Goal: Task Accomplishment & Management: Complete application form

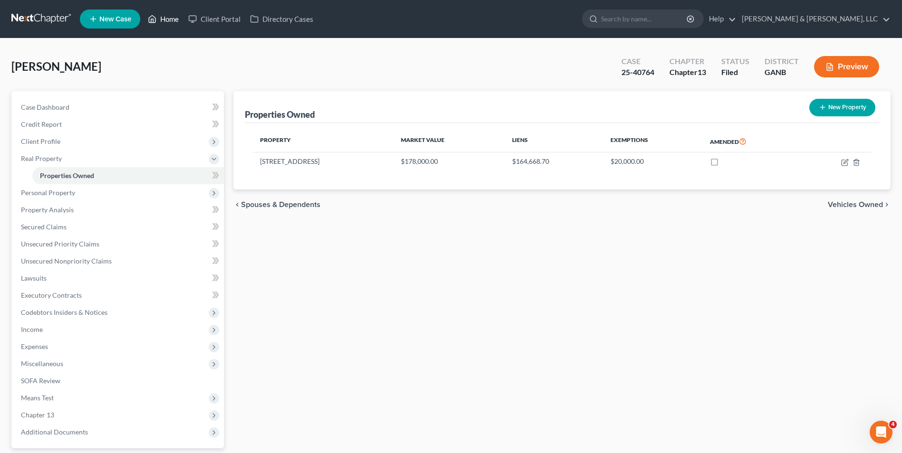
click at [163, 18] on link "Home" at bounding box center [163, 18] width 40 height 17
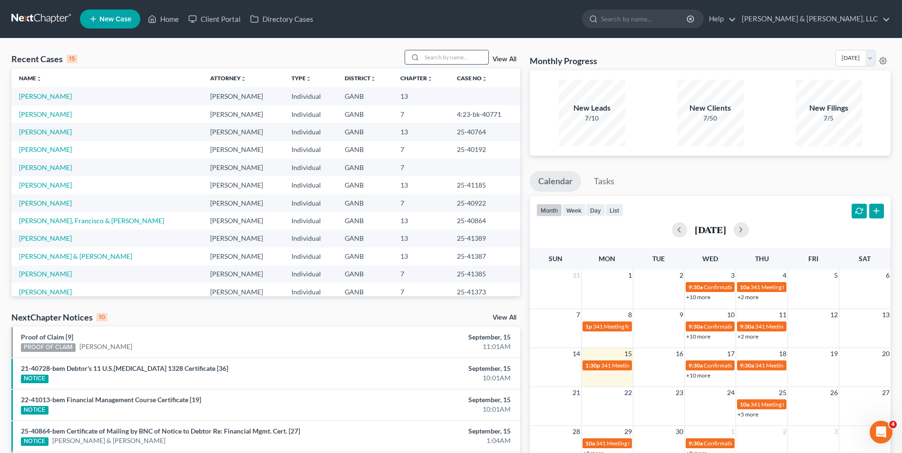
click at [425, 55] on input "search" at bounding box center [455, 57] width 67 height 14
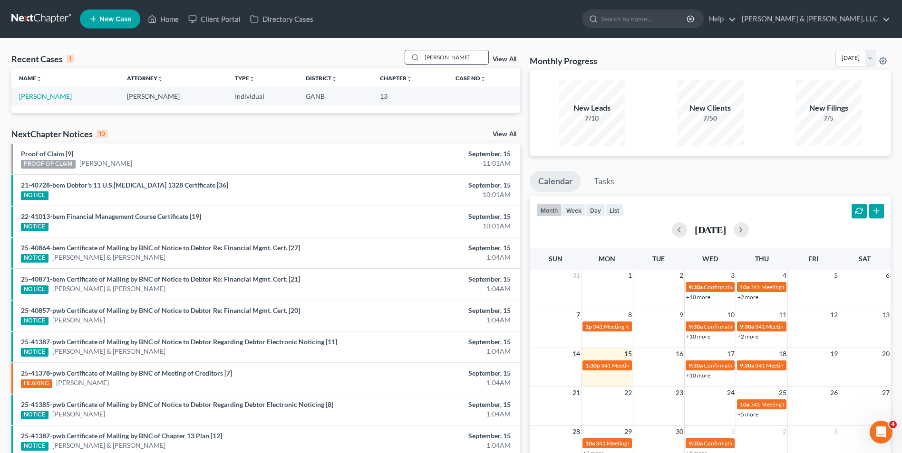
type input "[PERSON_NAME]"
click at [464, 59] on input "[PERSON_NAME]" at bounding box center [455, 57] width 67 height 14
click at [58, 96] on link "[PERSON_NAME]" at bounding box center [45, 96] width 53 height 8
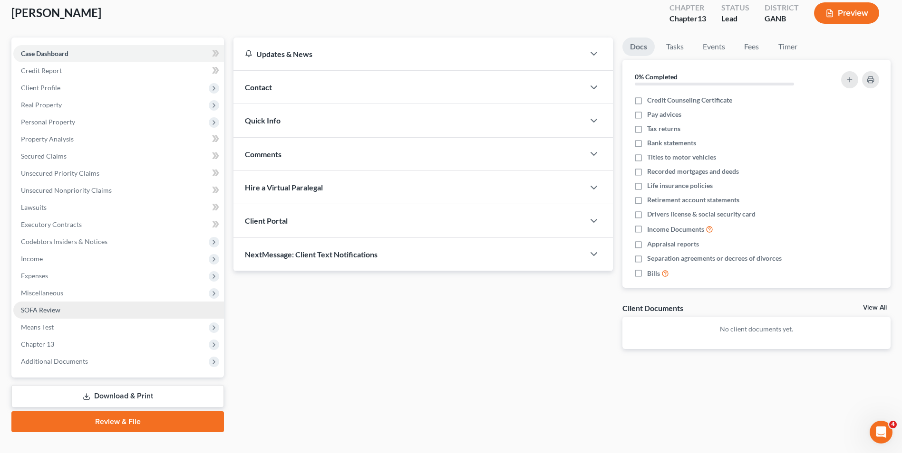
scroll to position [69, 0]
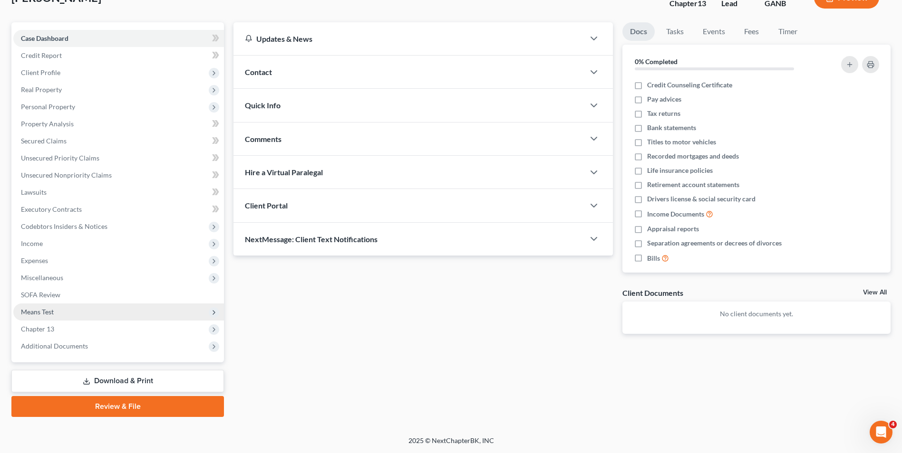
click at [58, 310] on span "Means Test" at bounding box center [118, 312] width 211 height 17
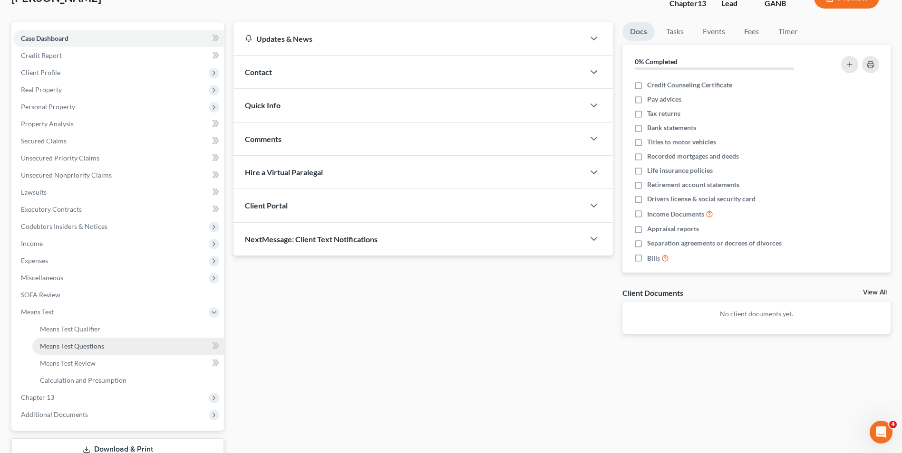
click at [80, 344] on span "Means Test Questions" at bounding box center [72, 346] width 64 height 8
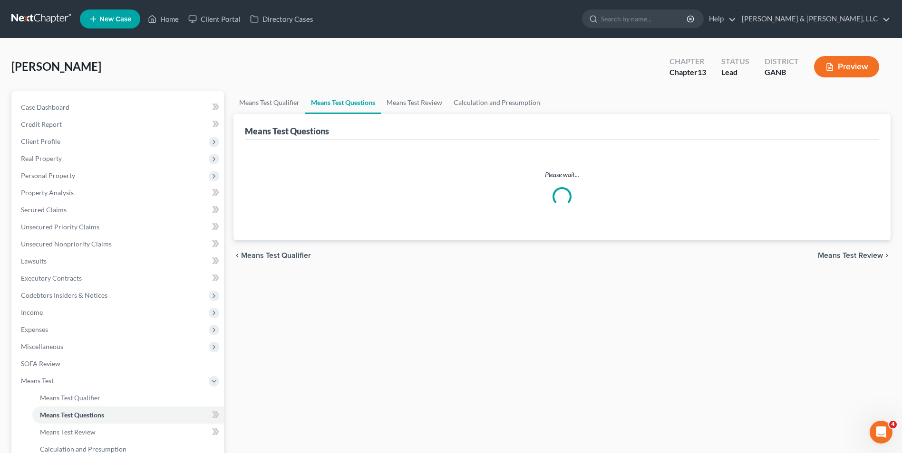
select select "4"
select select "1"
select select "60"
select select "1"
select select "60"
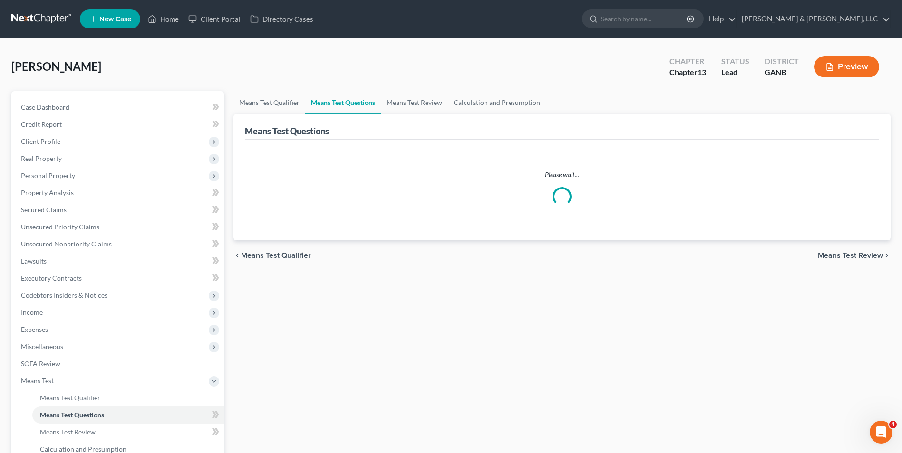
select select "2"
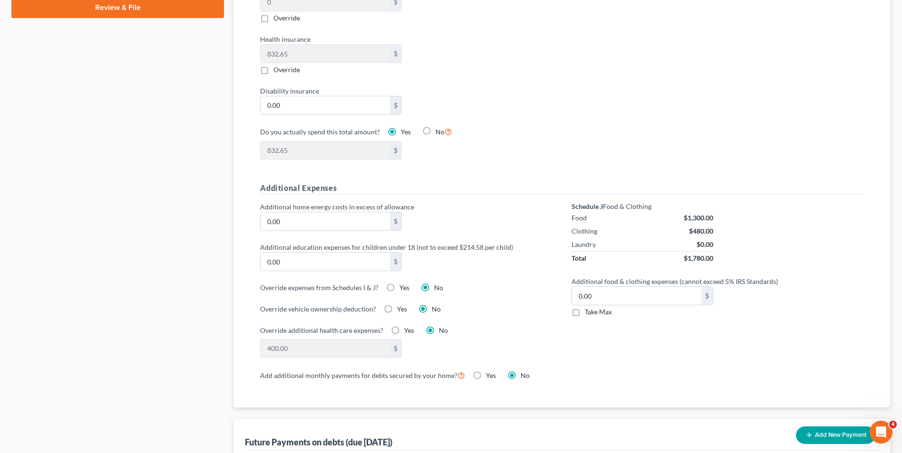
scroll to position [570, 0]
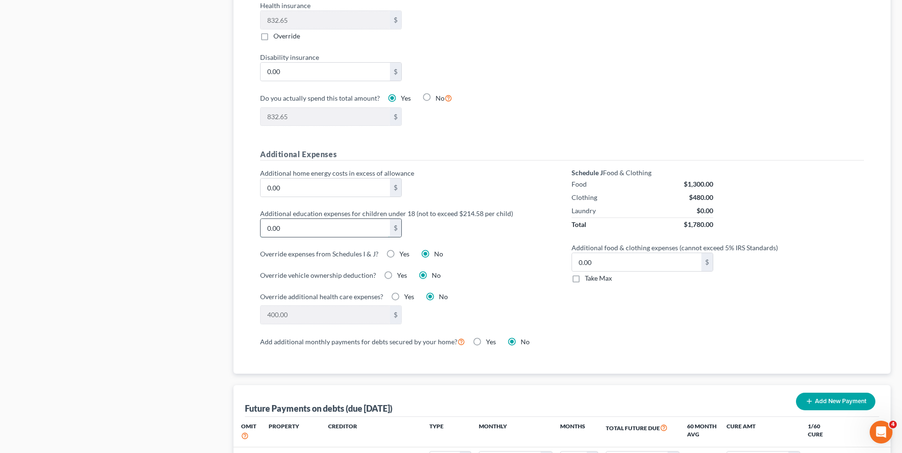
click at [330, 222] on input "0.00" at bounding box center [324, 228] width 129 height 18
type input "428.00"
click at [718, 341] on div "Add additional monthly payments for debts secured by your home? Yes No" at bounding box center [562, 343] width 623 height 15
click at [527, 306] on div "400.00 $" at bounding box center [406, 315] width 302 height 19
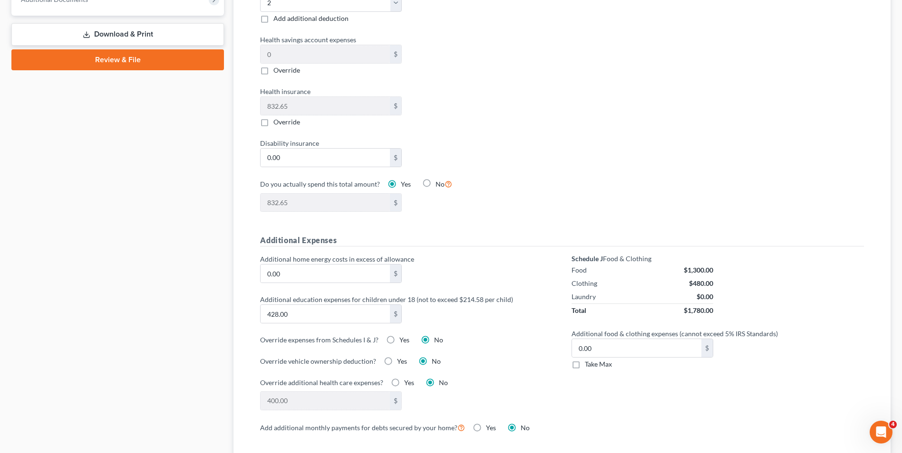
scroll to position [475, 0]
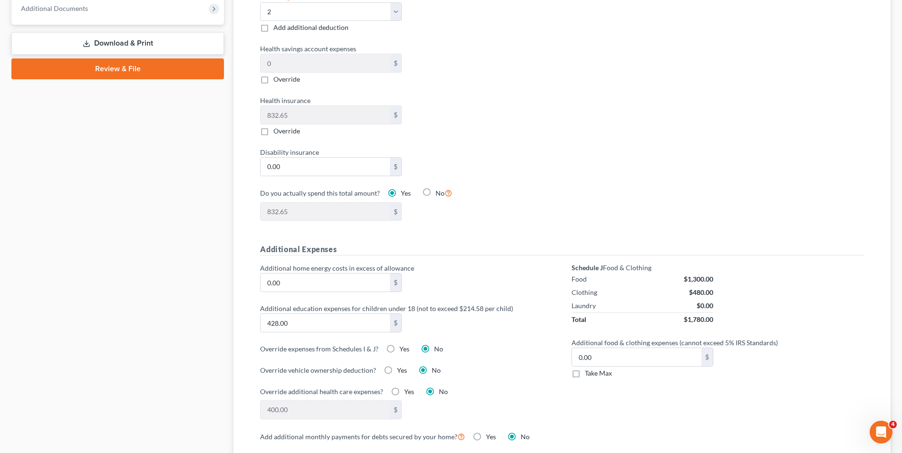
click at [399, 345] on label "Yes" at bounding box center [404, 350] width 10 height 10
click at [403, 345] on input "Yes" at bounding box center [406, 348] width 6 height 6
radio input "true"
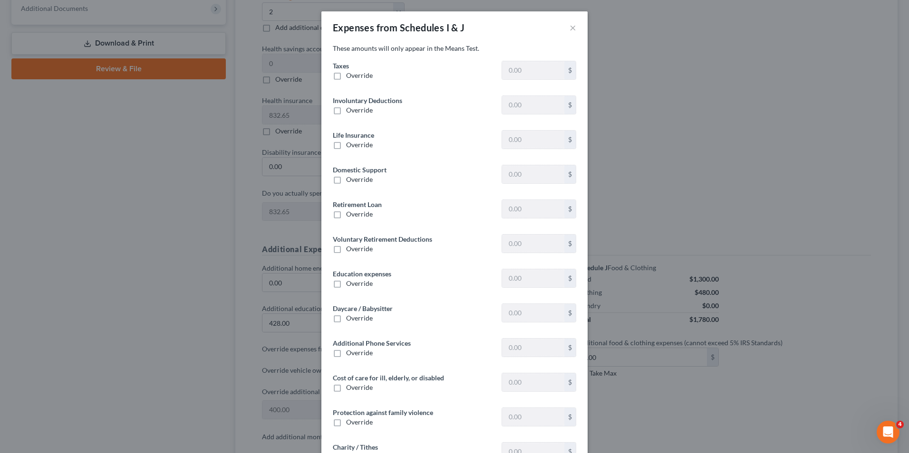
type input "1,942.04"
type input "351.96"
type input "180.00"
type input "0"
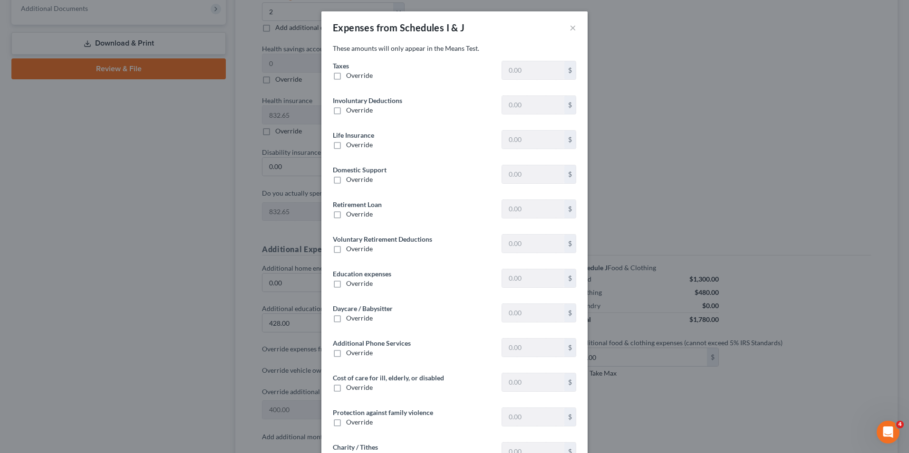
type input "100.00"
type input "338.00"
type input "0"
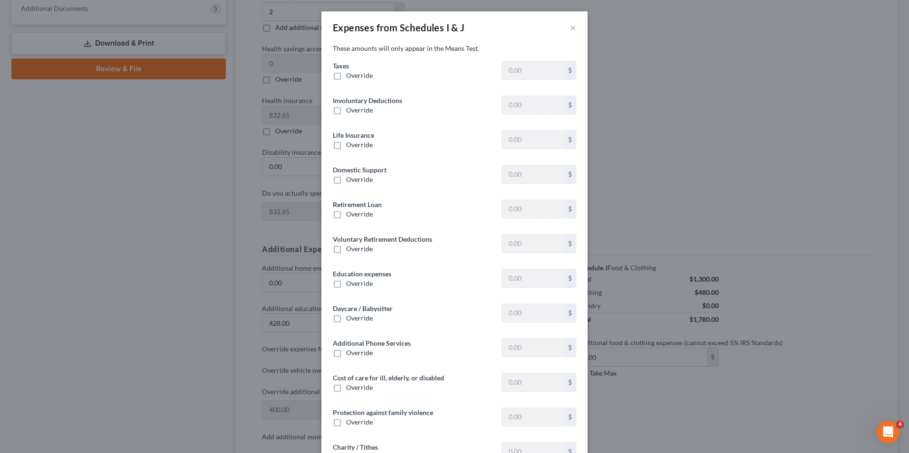
type input "0"
click at [569, 26] on button "×" at bounding box center [572, 27] width 7 height 11
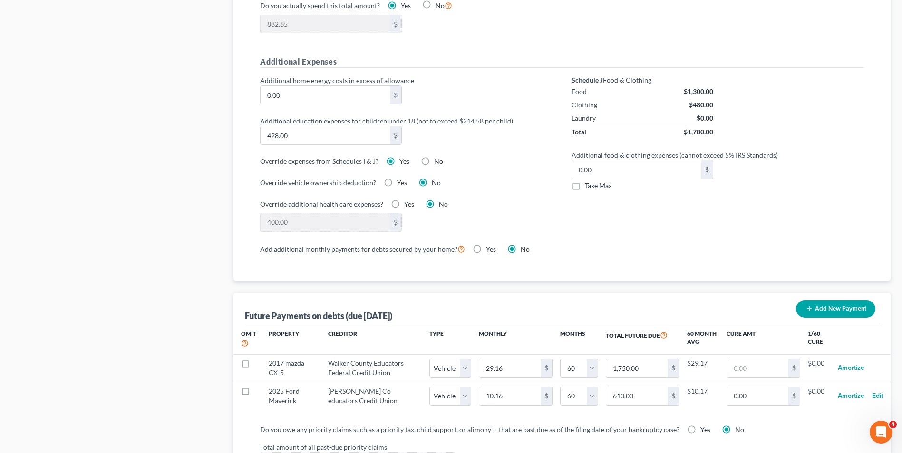
scroll to position [618, 0]
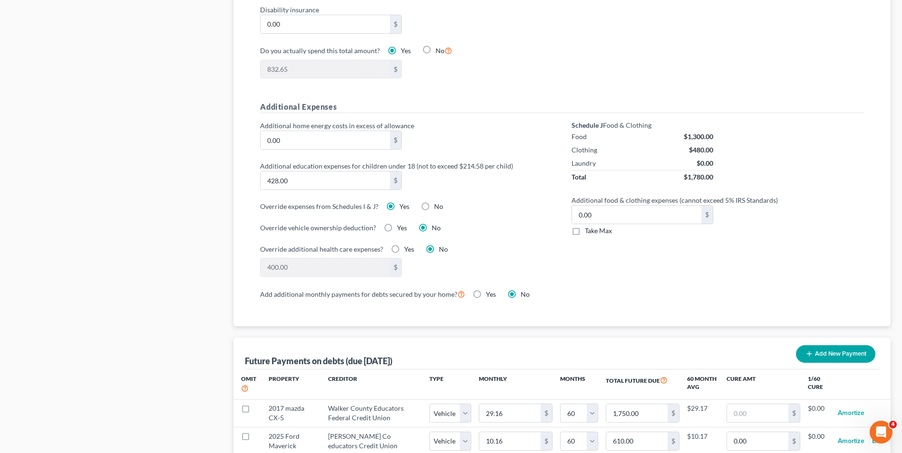
click at [404, 245] on label "Yes" at bounding box center [409, 250] width 10 height 10
click at [408, 245] on input "Yes" at bounding box center [411, 248] width 6 height 6
radio input "true"
click at [380, 259] on input "0.00" at bounding box center [324, 268] width 129 height 18
type input "400"
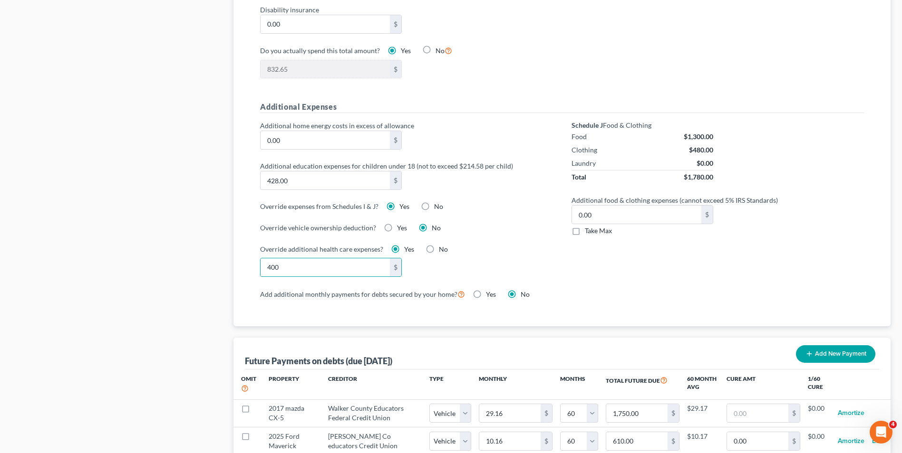
click at [501, 246] on div "Override additional health care expenses? Yes No 400 $" at bounding box center [406, 260] width 292 height 33
click at [504, 258] on div "400 $" at bounding box center [406, 267] width 302 height 19
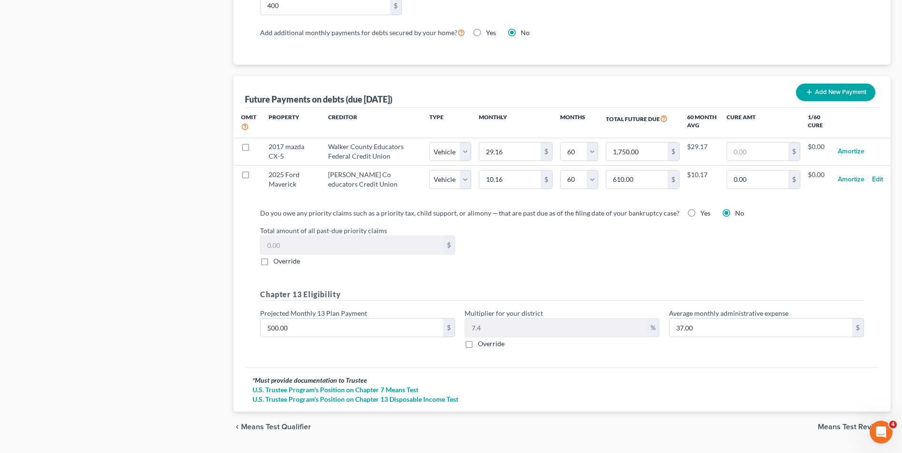
scroll to position [896, 0]
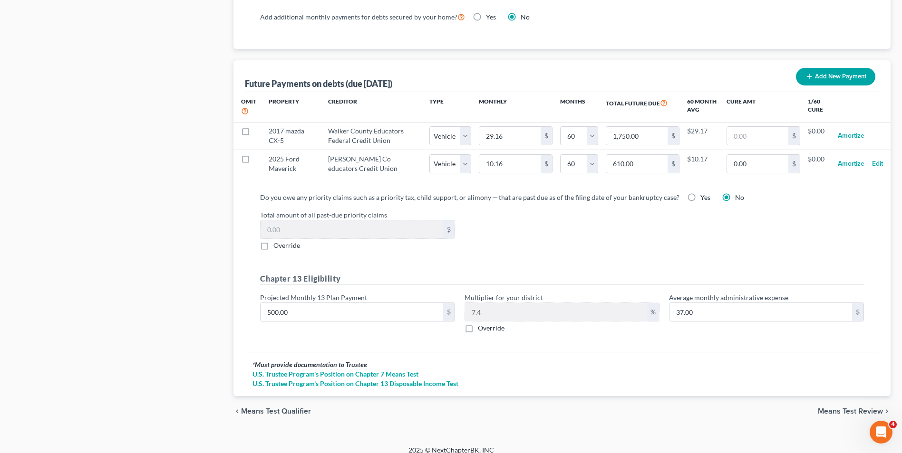
click at [834, 408] on span "Means Test Review" at bounding box center [850, 412] width 65 height 8
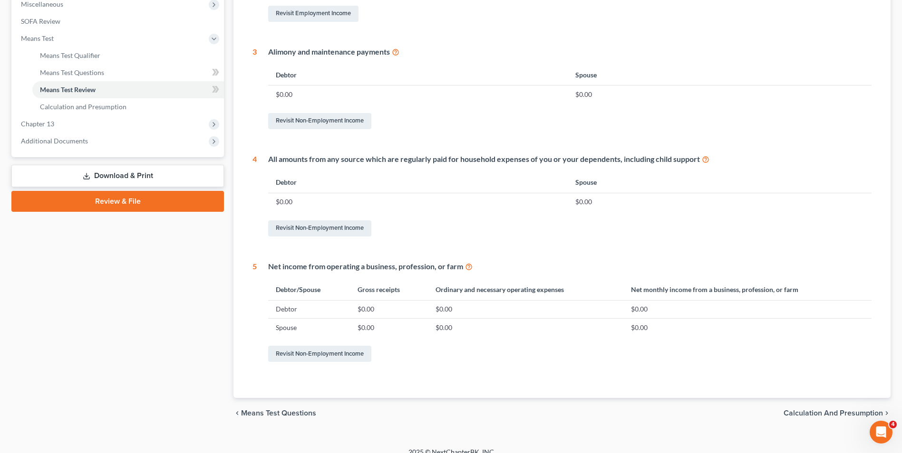
scroll to position [354, 0]
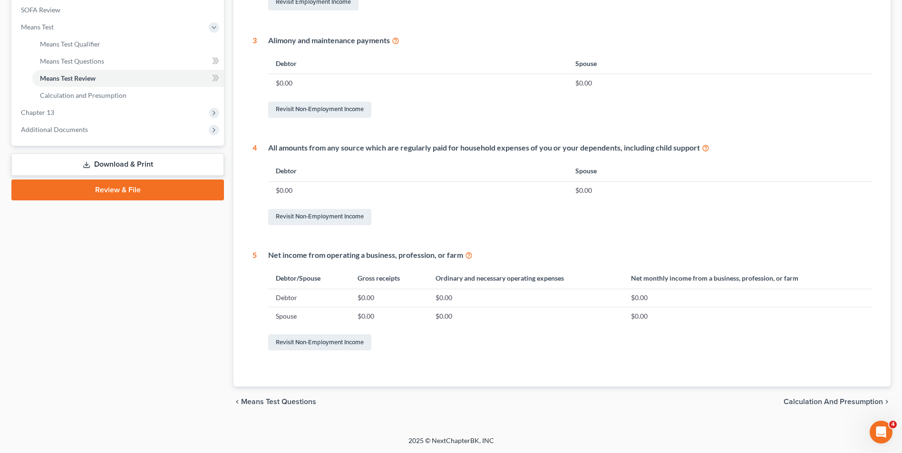
click at [873, 418] on div "Petition Navigation Case Dashboard Payments Invoices Payments Payments Credit R…" at bounding box center [450, 81] width 879 height 688
click at [850, 403] on span "Calculation and Presumption" at bounding box center [832, 402] width 99 height 8
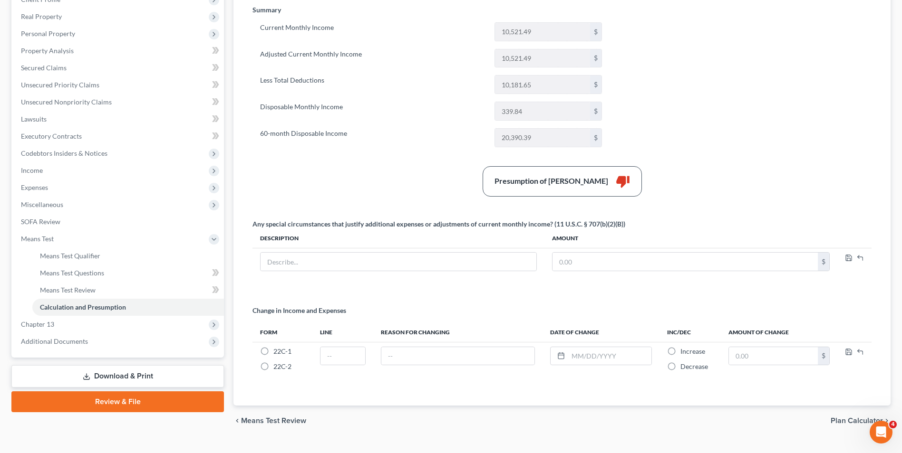
scroll to position [143, 0]
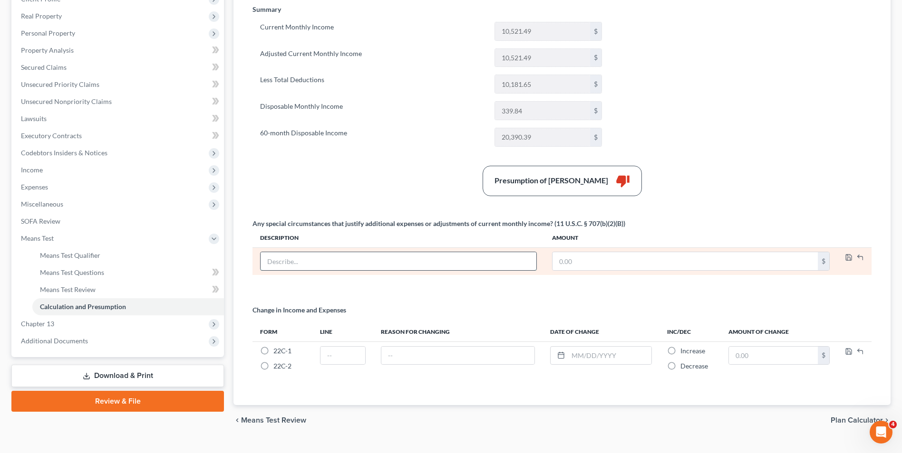
click at [286, 260] on input "text" at bounding box center [398, 261] width 276 height 18
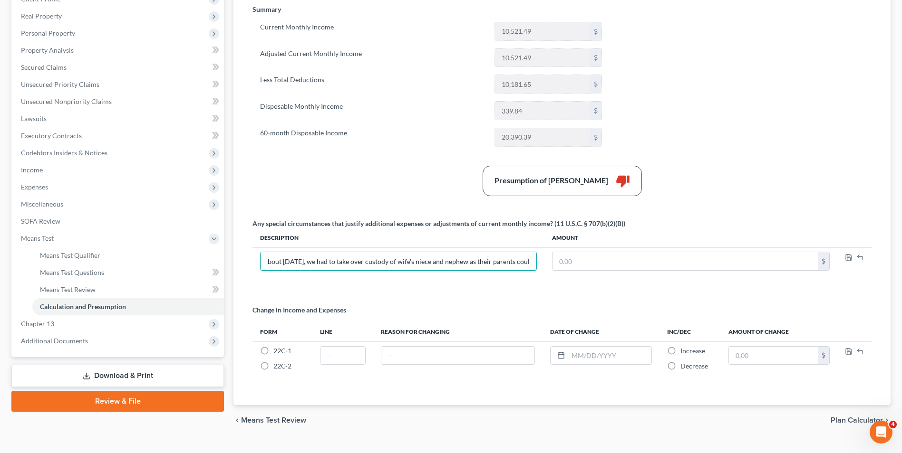
scroll to position [0, 0]
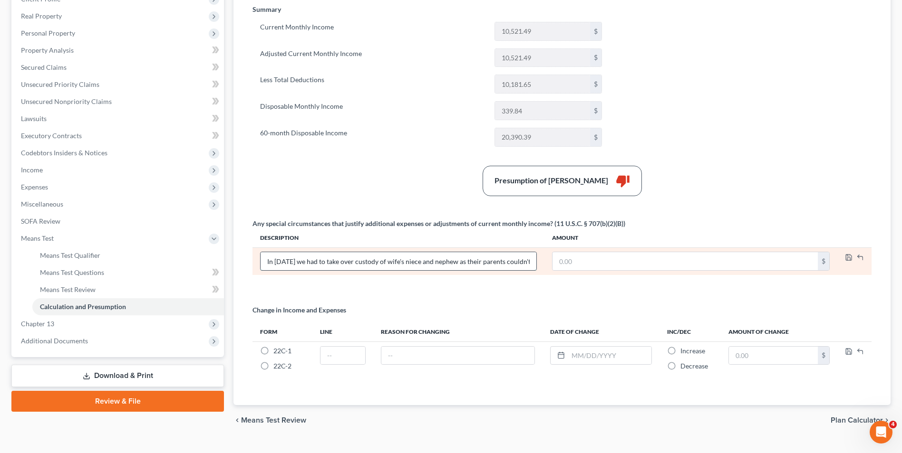
click at [516, 258] on input "In [DATE] we had to take over custody of wife's niece and nephew as their paren…" at bounding box center [398, 261] width 276 height 18
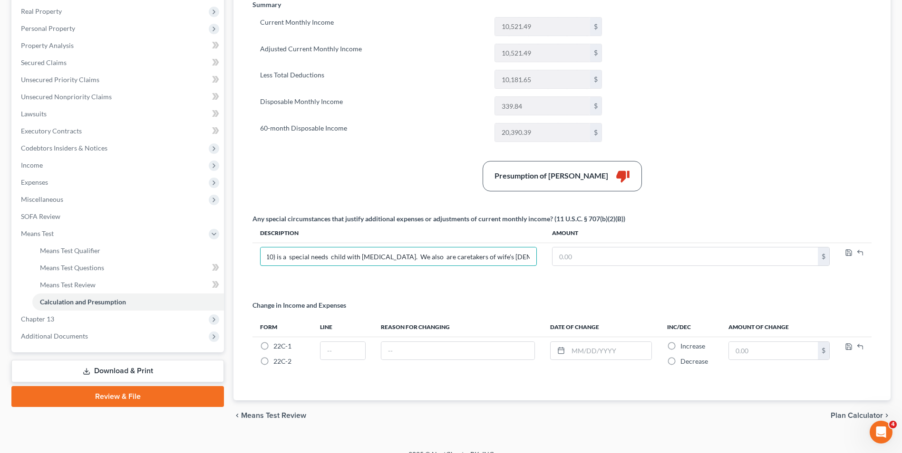
scroll to position [161, 0]
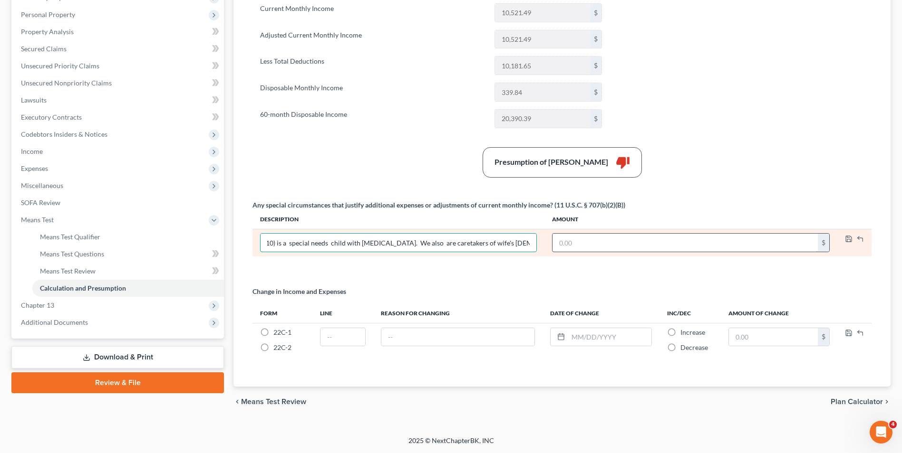
type input "In [DATE] we had to take over custody of wife's niece and nephew as their paren…"
click at [637, 242] on input "text" at bounding box center [684, 243] width 265 height 18
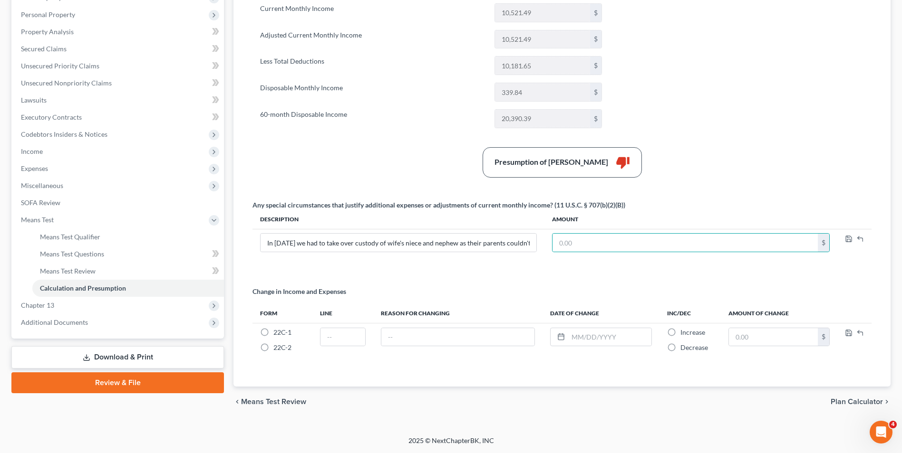
click at [845, 401] on span "Plan Calculator" at bounding box center [856, 402] width 52 height 8
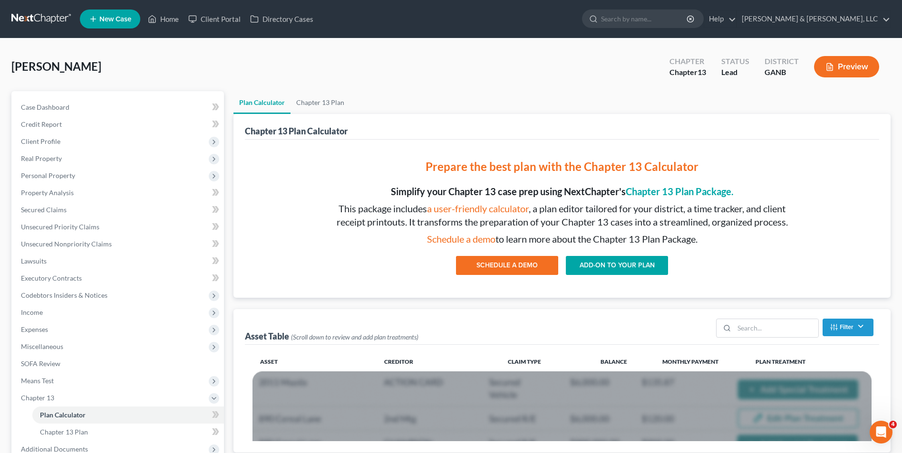
click at [262, 100] on link "Plan Calculator" at bounding box center [261, 102] width 57 height 23
click at [271, 100] on link "Plan Calculator" at bounding box center [261, 102] width 57 height 23
click at [263, 99] on link "Plan Calculator" at bounding box center [261, 102] width 57 height 23
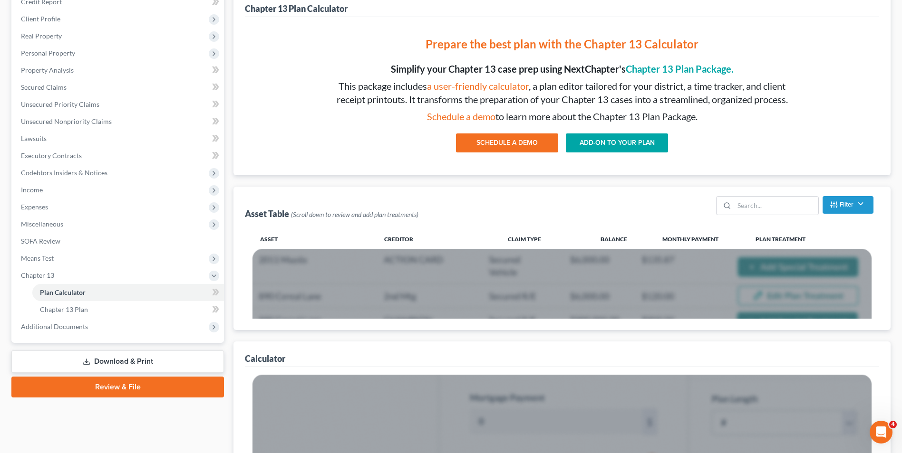
scroll to position [143, 0]
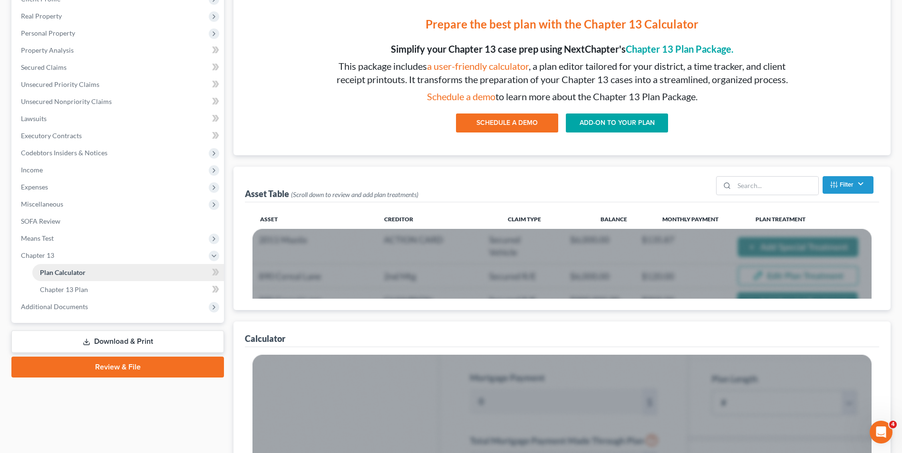
click at [68, 271] on span "Plan Calculator" at bounding box center [63, 273] width 46 height 8
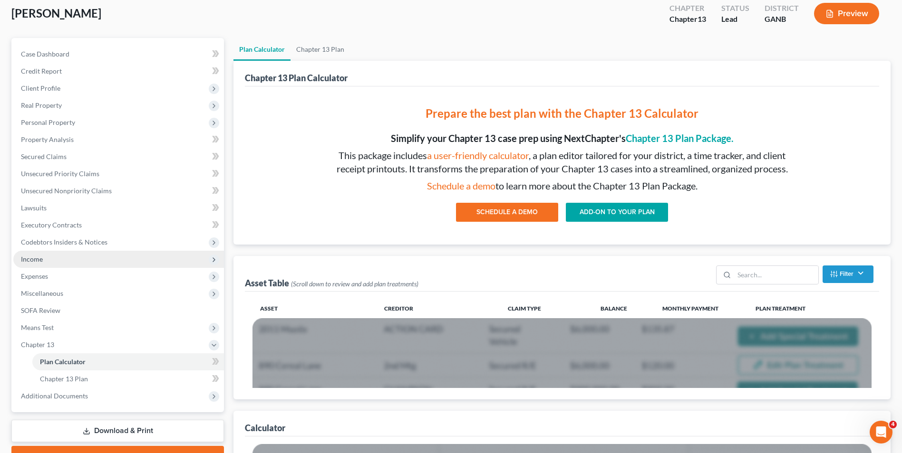
scroll to position [48, 0]
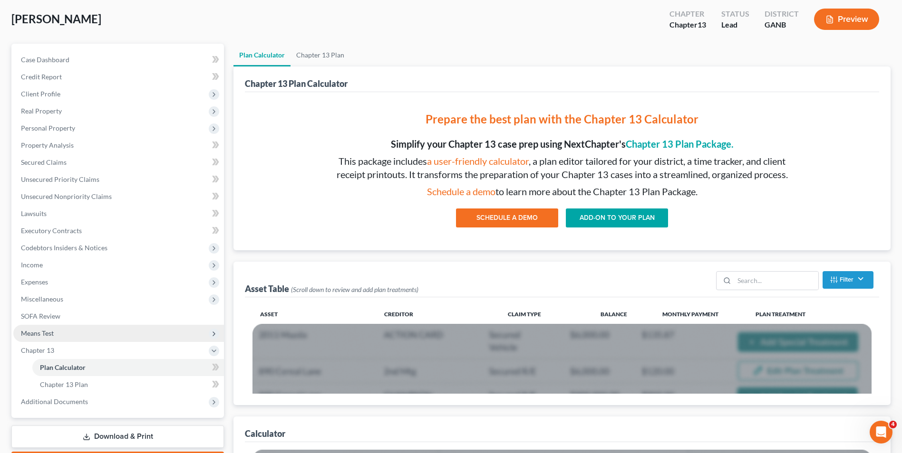
click at [43, 330] on span "Means Test" at bounding box center [37, 333] width 33 height 8
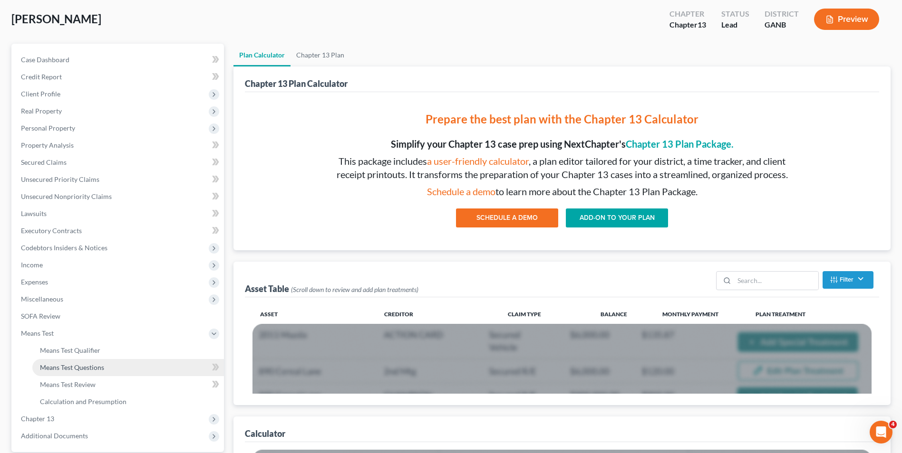
click at [85, 366] on span "Means Test Questions" at bounding box center [72, 368] width 64 height 8
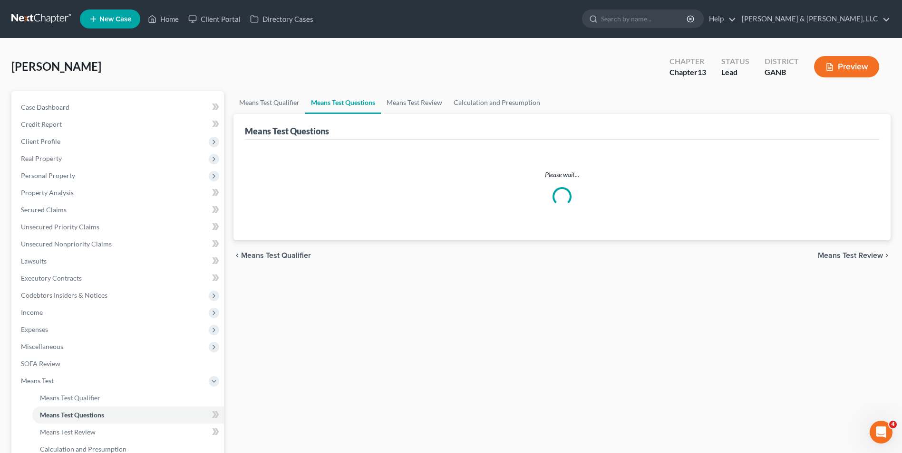
select select "4"
select select "1"
select select "60"
select select "1"
select select "60"
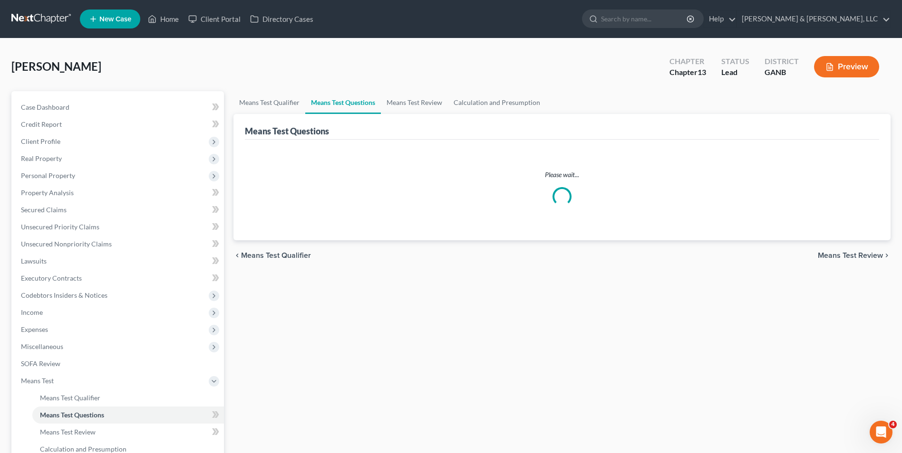
select select "2"
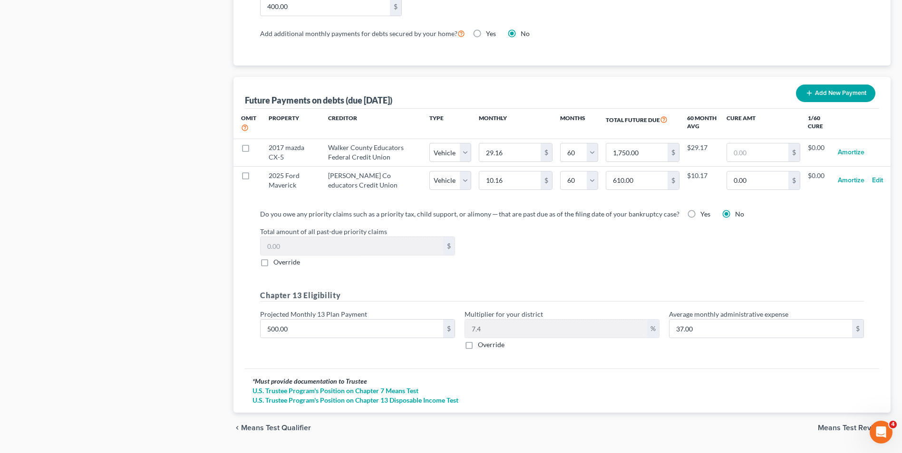
scroll to position [896, 0]
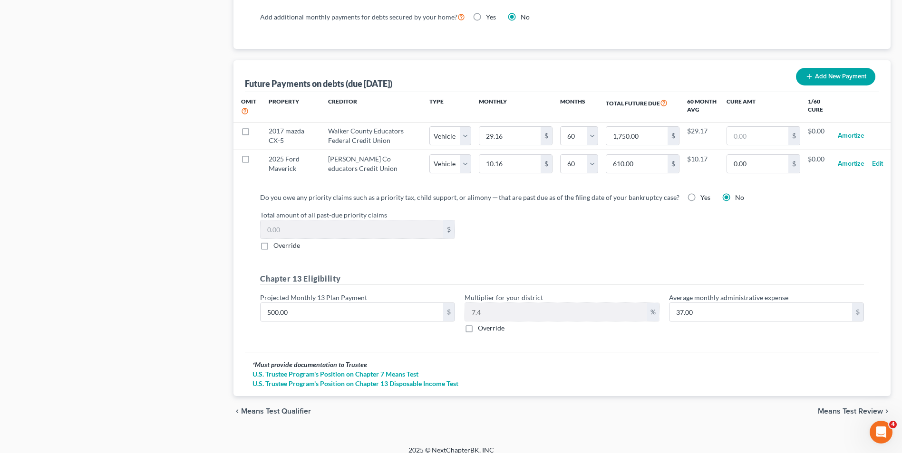
click at [836, 408] on span "Means Test Review" at bounding box center [850, 412] width 65 height 8
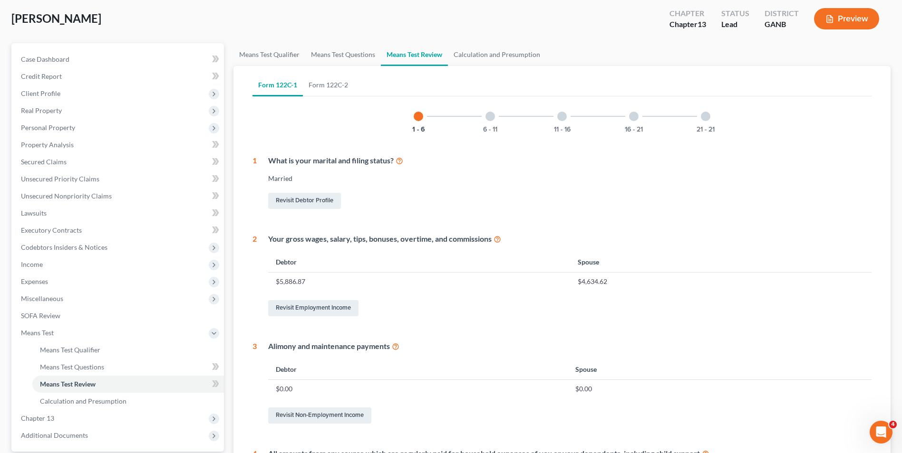
scroll to position [48, 0]
click at [489, 121] on div at bounding box center [490, 117] width 10 height 10
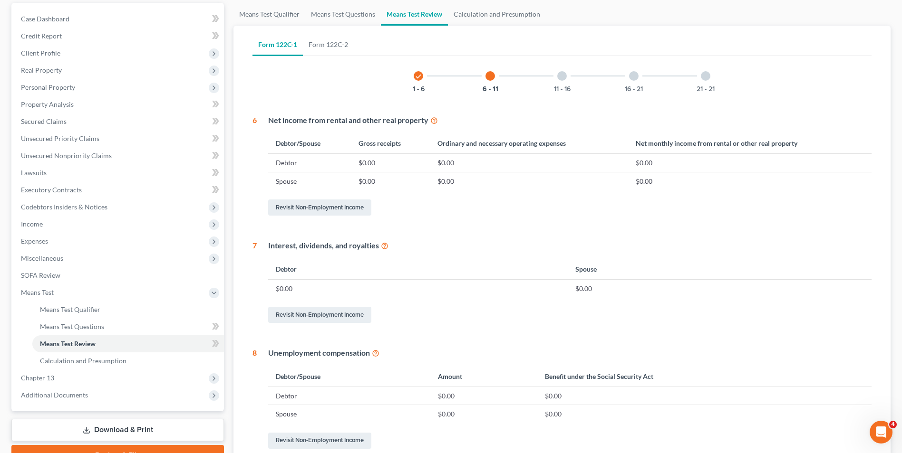
scroll to position [87, 0]
click at [561, 78] on div at bounding box center [562, 77] width 10 height 10
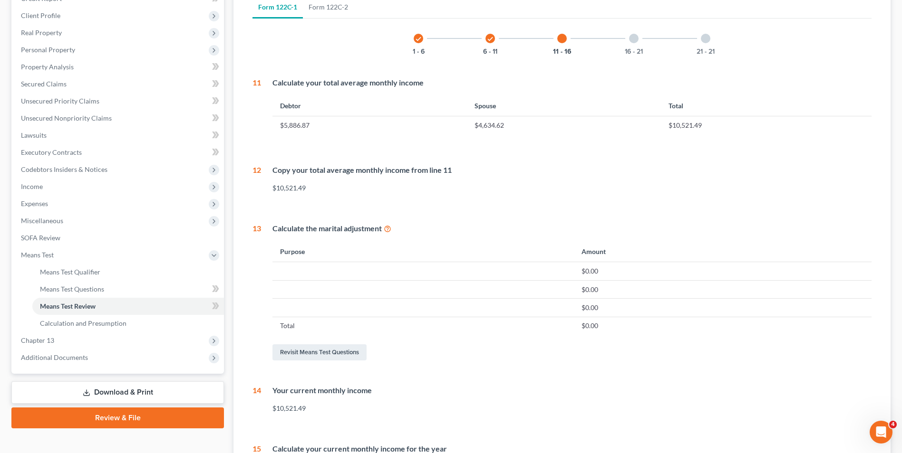
scroll to position [253, 0]
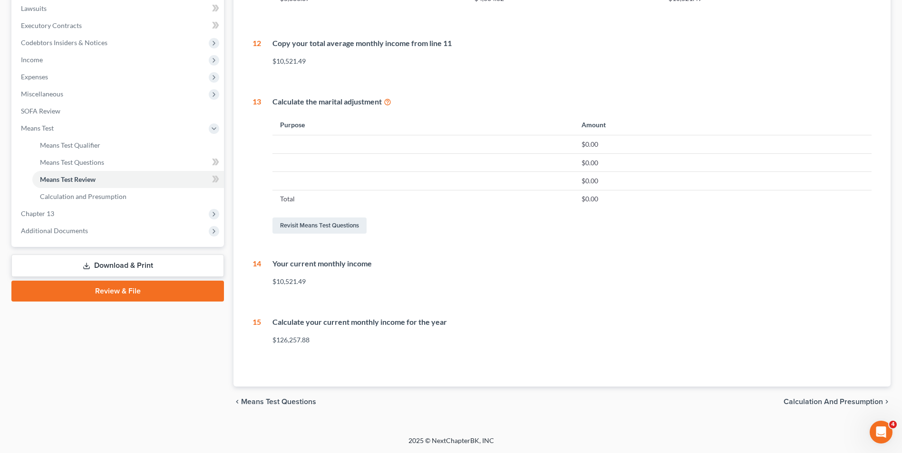
click at [843, 400] on span "Calculation and Presumption" at bounding box center [832, 402] width 99 height 8
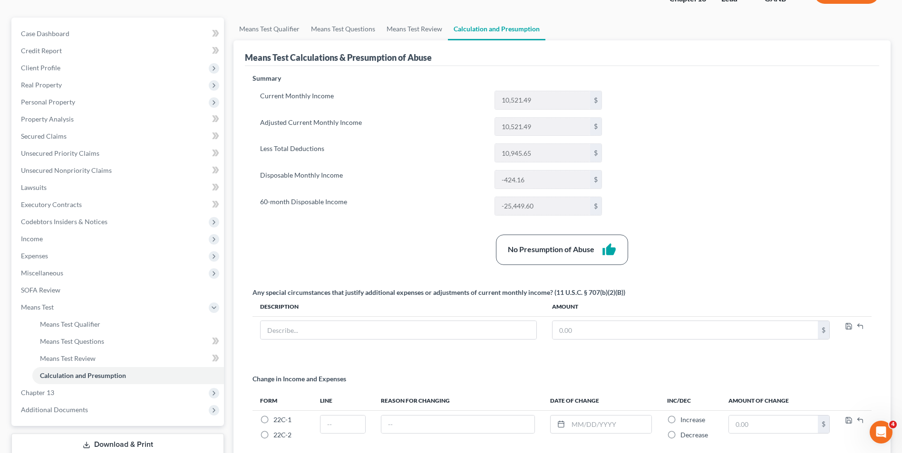
scroll to position [95, 0]
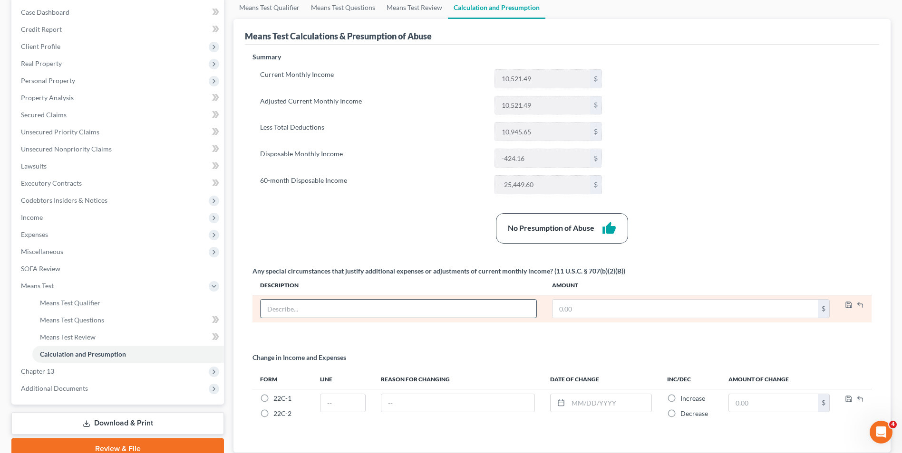
click at [350, 309] on input "text" at bounding box center [398, 309] width 276 height 18
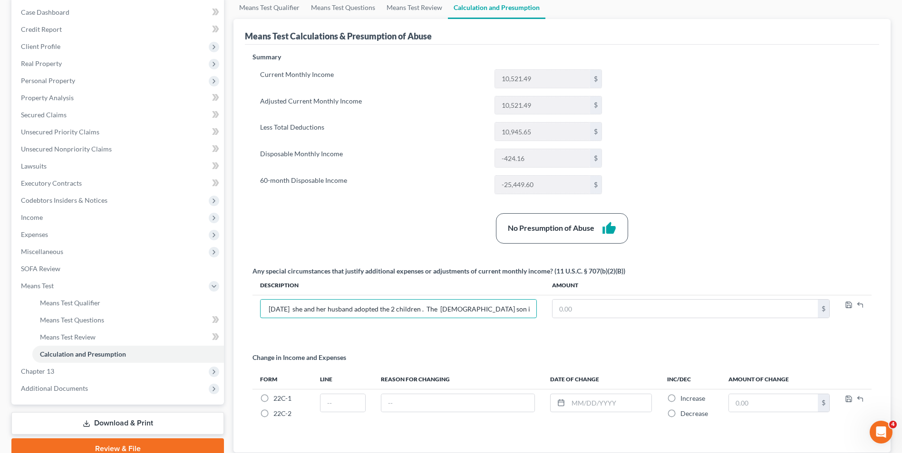
scroll to position [0, 0]
drag, startPoint x: 531, startPoint y: 309, endPoint x: 235, endPoint y: 297, distance: 295.9
click at [235, 297] on div "Means Test Calculations & Presumption of Abuse Summary Current Monthly Income 1…" at bounding box center [561, 236] width 657 height 434
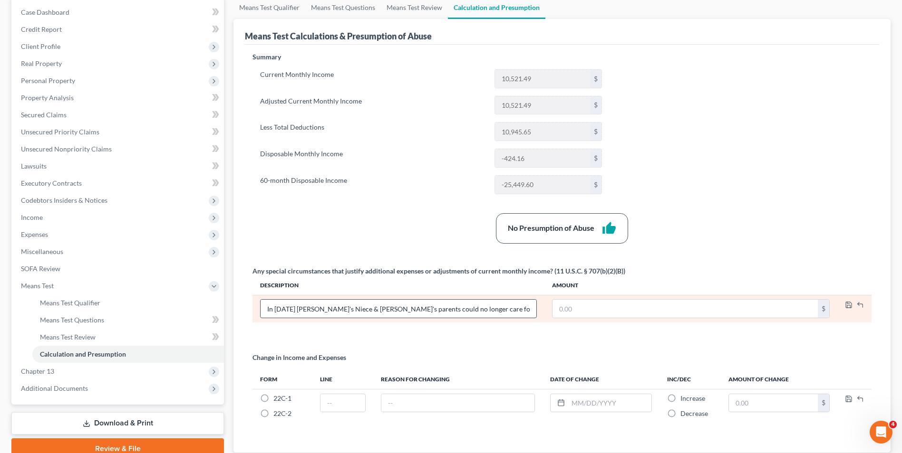
drag, startPoint x: 318, startPoint y: 310, endPoint x: 385, endPoint y: 308, distance: 67.5
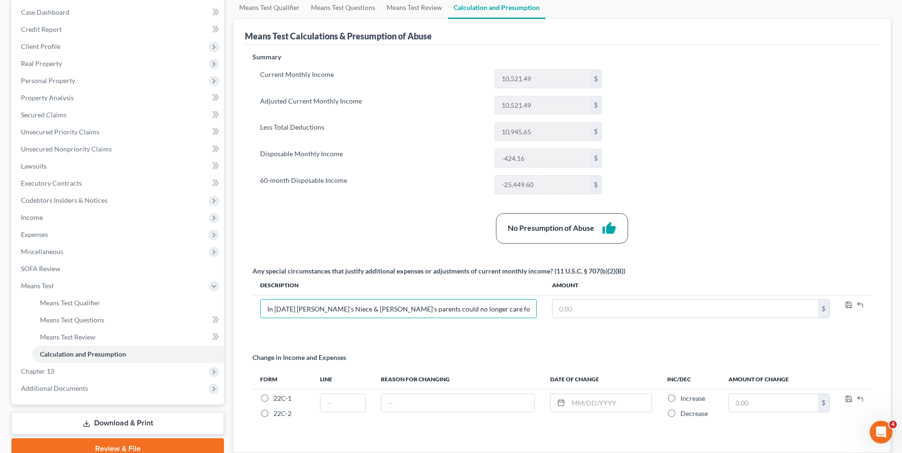
type input "In [DATE] [PERSON_NAME]'s Niece & [PERSON_NAME]'s parents could no longer care …"
click at [532, 368] on div "Change in Income and Expenses" at bounding box center [561, 361] width 619 height 17
click at [86, 218] on span "Income" at bounding box center [118, 217] width 211 height 17
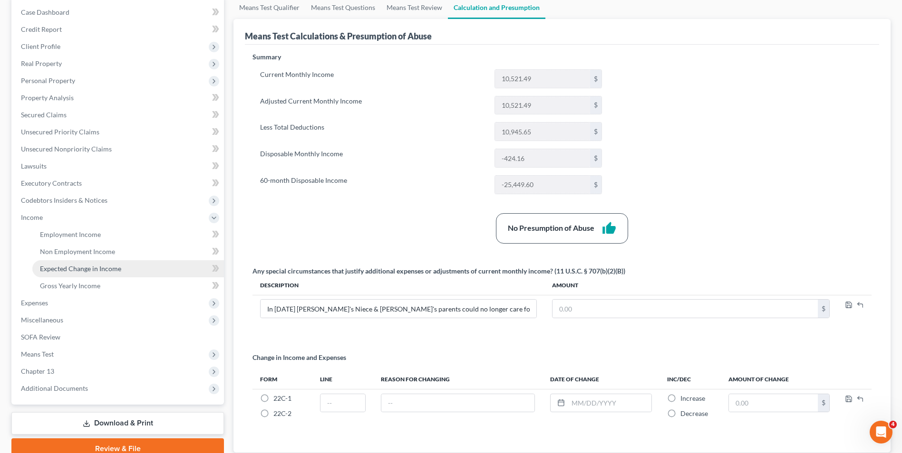
click at [108, 269] on span "Expected Change in Income" at bounding box center [80, 269] width 81 height 8
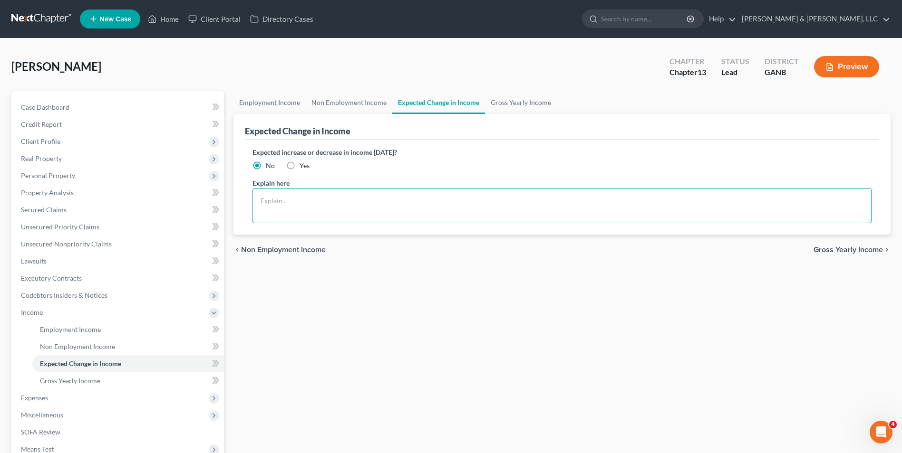
click at [300, 205] on textarea at bounding box center [561, 205] width 619 height 35
paste textarea "In [DATE] [PERSON_NAME]'s Niece & [PERSON_NAME]'s parents could no longer care …"
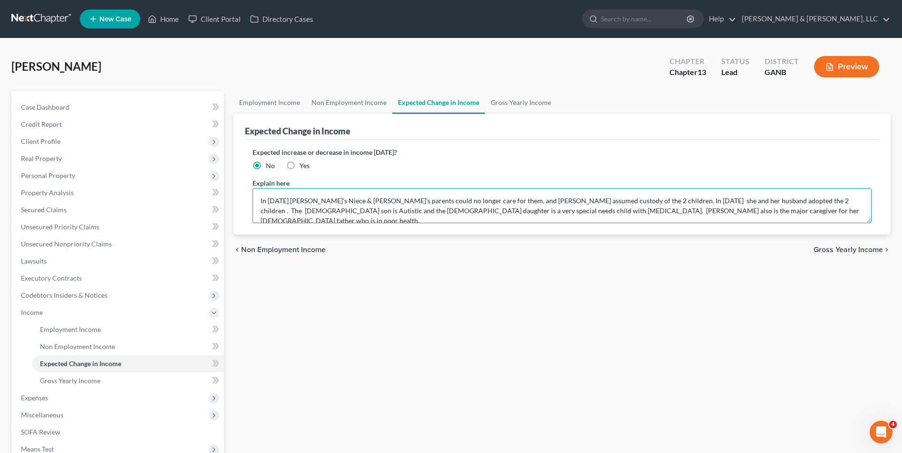
type textarea "In [DATE] [PERSON_NAME]'s Niece & [PERSON_NAME]'s parents could no longer care …"
click at [299, 165] on label "Yes" at bounding box center [304, 166] width 10 height 10
click at [303, 165] on input "Yes" at bounding box center [306, 164] width 6 height 6
radio input "true"
click at [383, 339] on div "Employment Income Non Employment Income Expected Change in Income Gross Yearly …" at bounding box center [562, 322] width 666 height 463
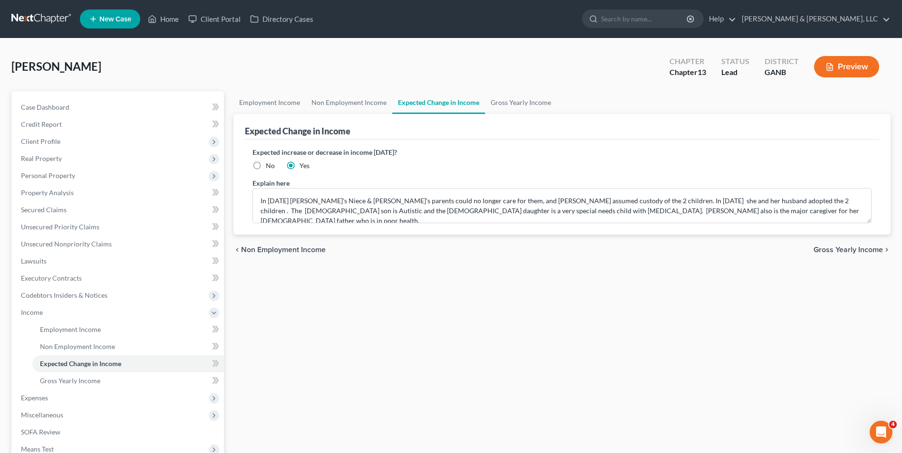
click at [334, 337] on div "Employment Income Non Employment Income Expected Change in Income Gross Yearly …" at bounding box center [562, 322] width 666 height 463
click at [75, 328] on span "Employment Income" at bounding box center [70, 330] width 61 height 8
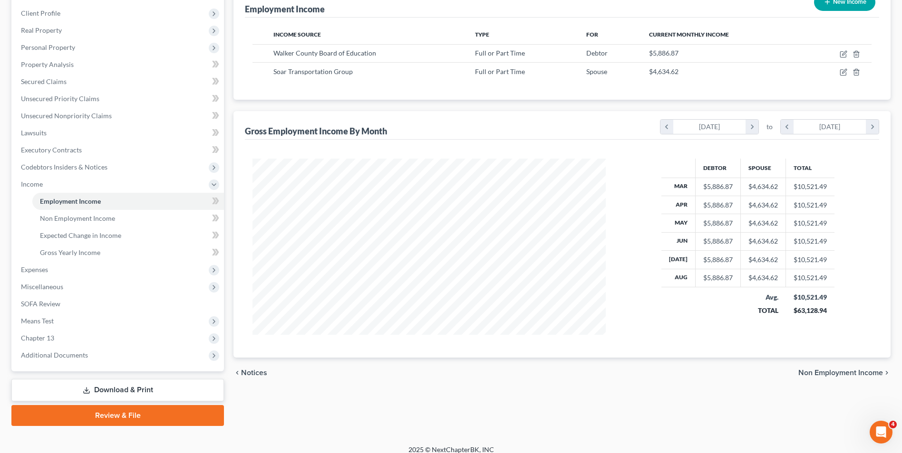
scroll to position [137, 0]
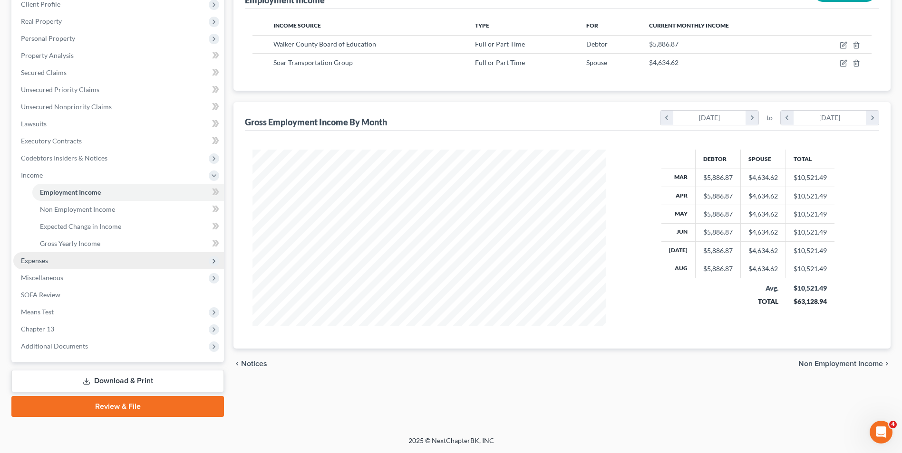
click at [39, 262] on span "Expenses" at bounding box center [34, 261] width 27 height 8
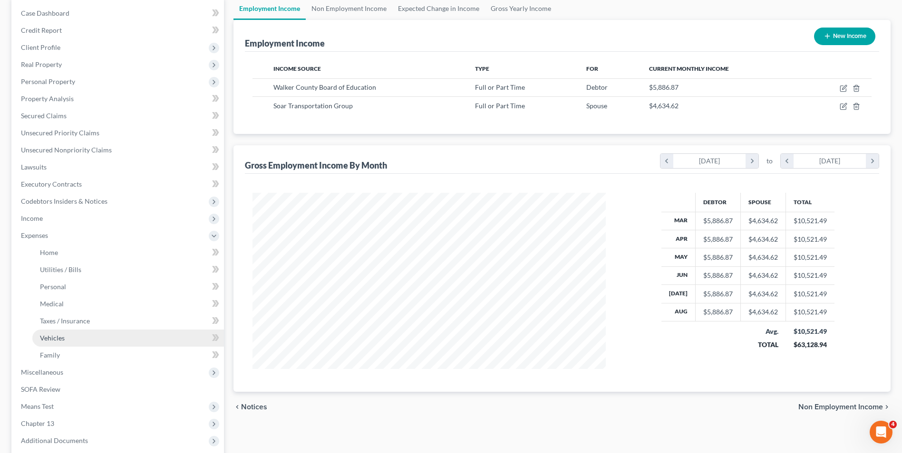
scroll to position [95, 0]
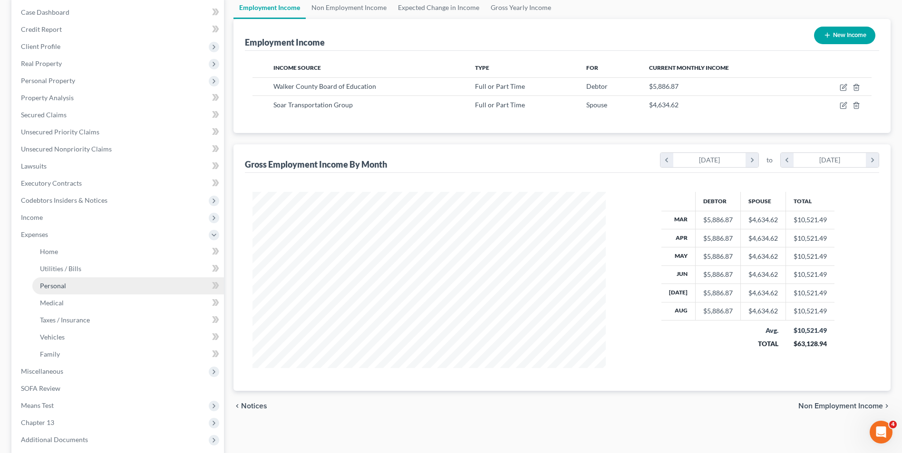
click at [89, 286] on link "Personal" at bounding box center [128, 286] width 192 height 17
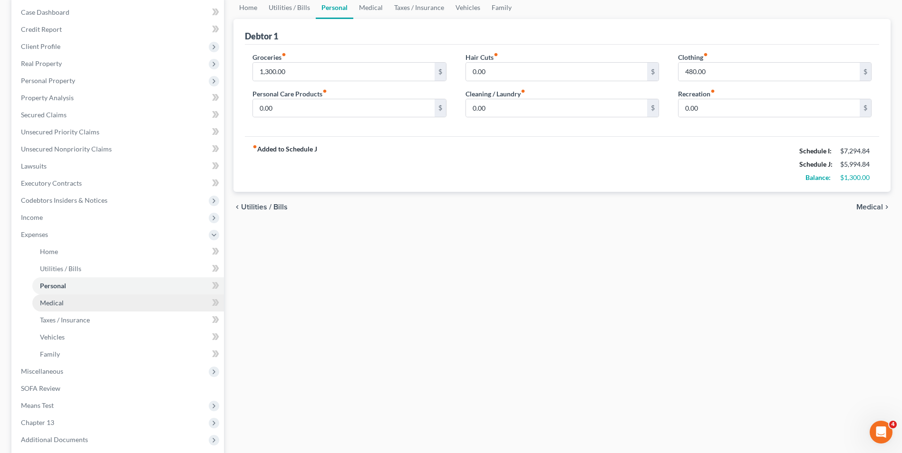
click at [93, 304] on link "Medical" at bounding box center [128, 303] width 192 height 17
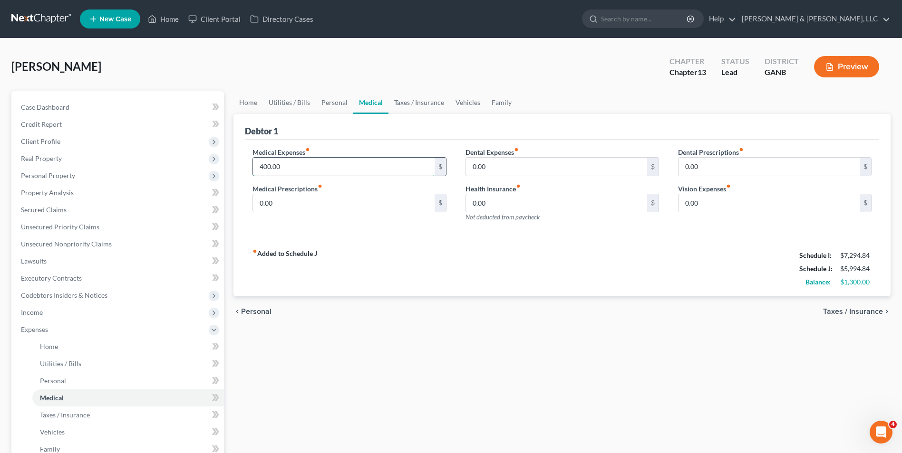
click at [260, 168] on input "400.00" at bounding box center [343, 167] width 181 height 18
click at [259, 168] on input "400.00" at bounding box center [343, 167] width 181 height 18
type input "600.00"
click at [337, 265] on div "fiber_manual_record Added to Schedule J Schedule I: $7,294.84 Schedule J: $6,19…" at bounding box center [562, 269] width 634 height 56
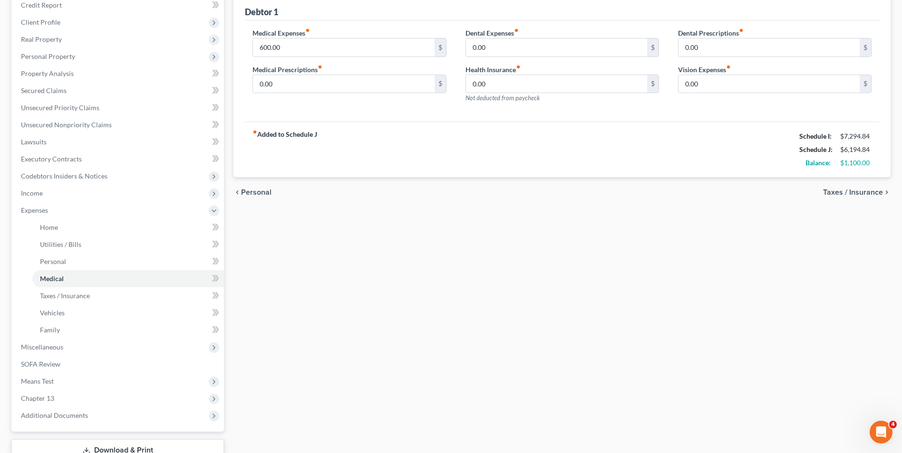
scroll to position [143, 0]
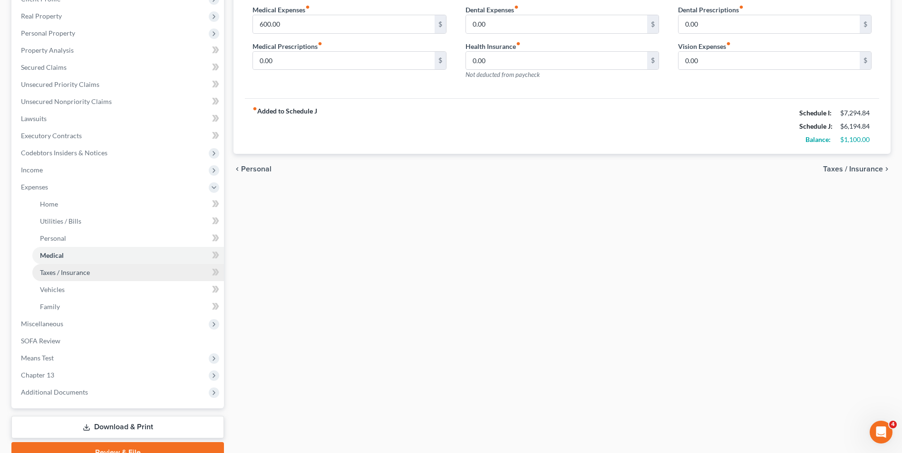
click at [64, 270] on span "Taxes / Insurance" at bounding box center [65, 273] width 50 height 8
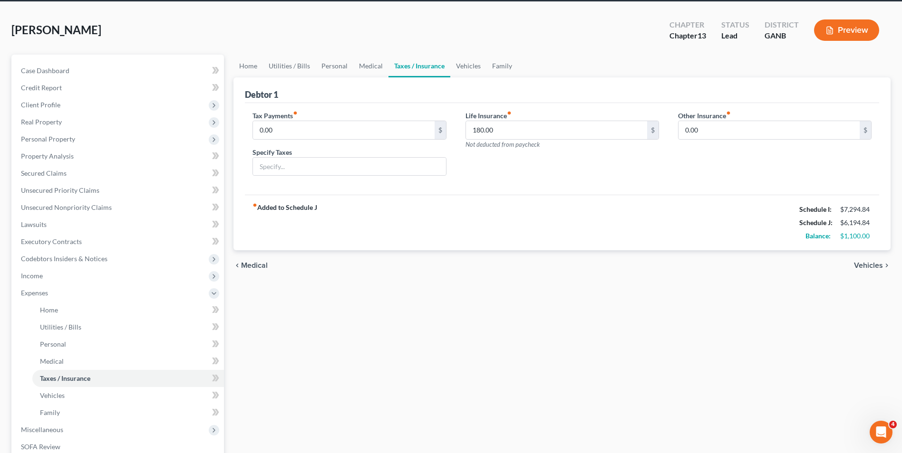
scroll to position [143, 0]
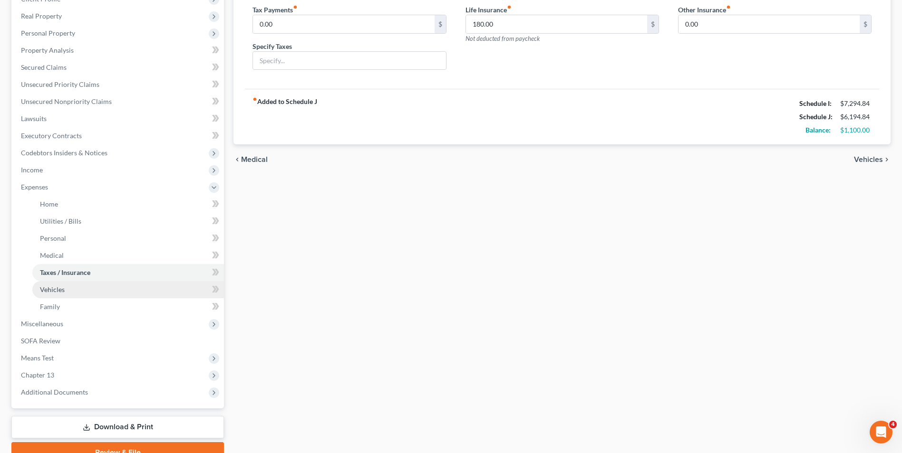
click at [43, 289] on span "Vehicles" at bounding box center [52, 290] width 25 height 8
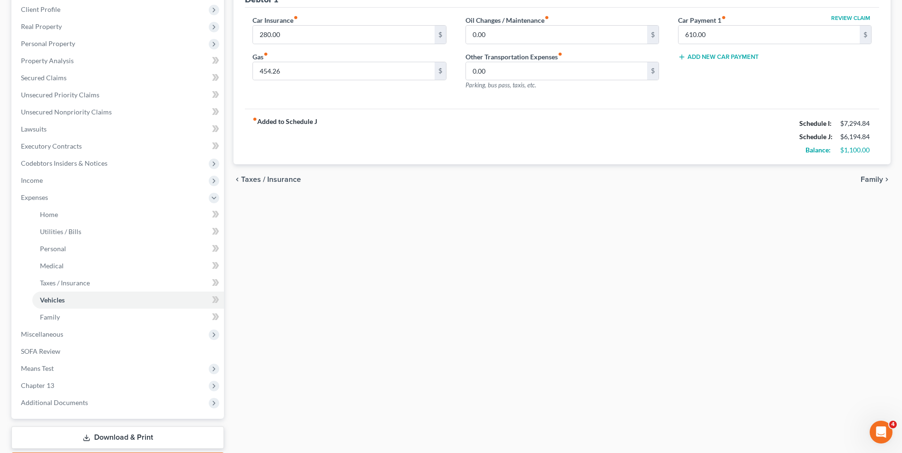
scroll to position [143, 0]
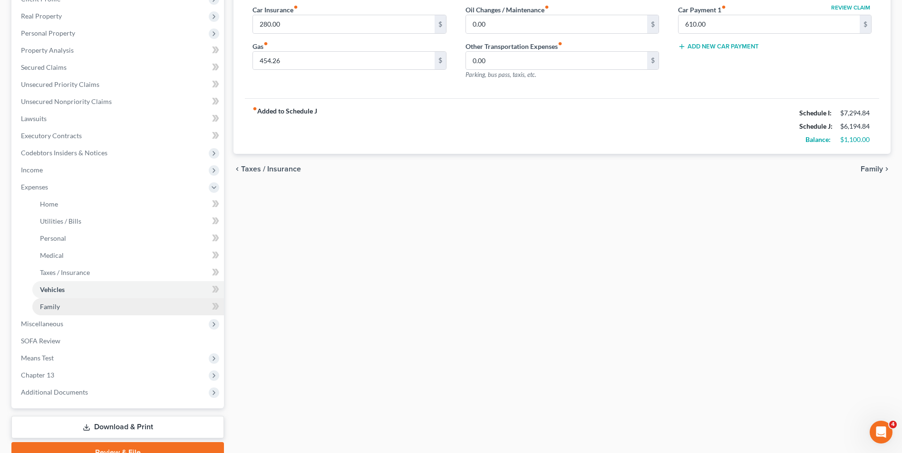
click at [99, 308] on link "Family" at bounding box center [128, 307] width 192 height 17
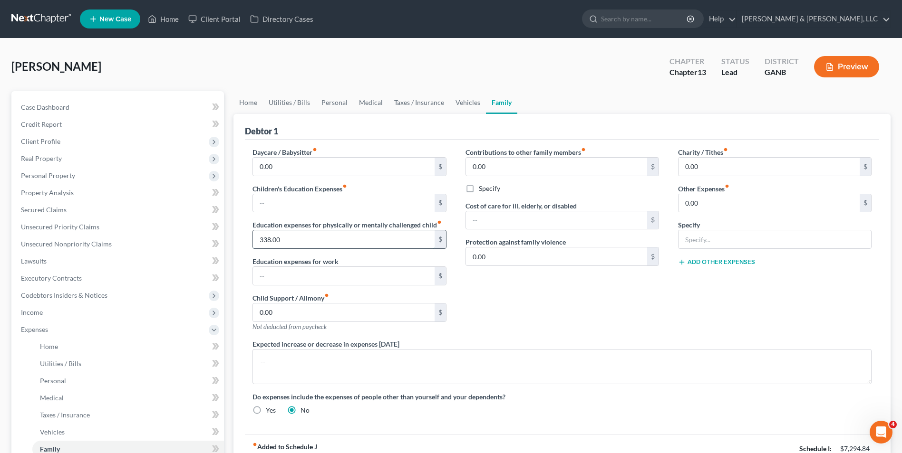
click at [260, 240] on input "338.00" at bounding box center [343, 240] width 181 height 18
click at [259, 239] on input "338.00" at bounding box center [343, 240] width 181 height 18
type input "638.00"
click at [555, 304] on div "Contributions to other family members fiber_manual_record 0.00 $ Specify Cost o…" at bounding box center [562, 243] width 212 height 192
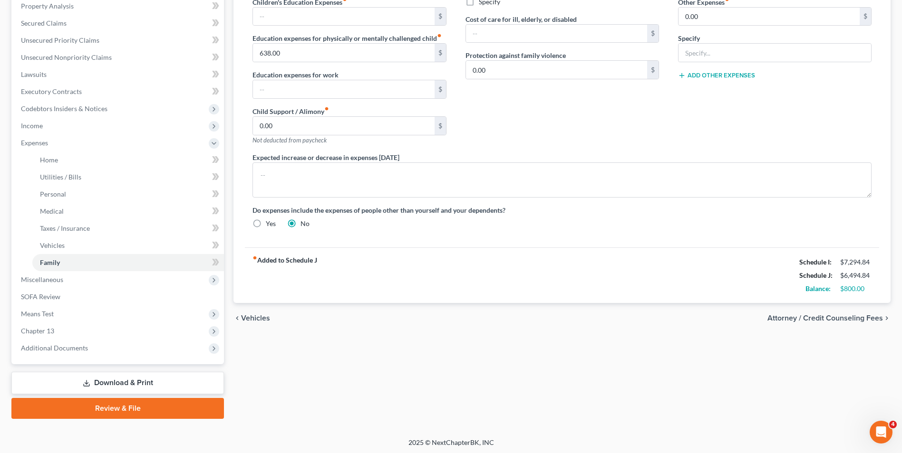
scroll to position [189, 0]
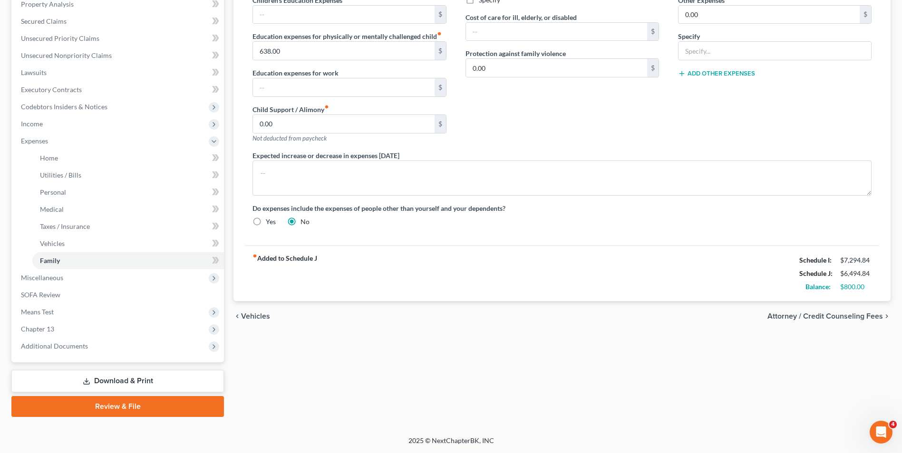
click at [591, 270] on div "fiber_manual_record Added to Schedule J Schedule I: $7,294.84 Schedule J: $6,49…" at bounding box center [562, 274] width 634 height 56
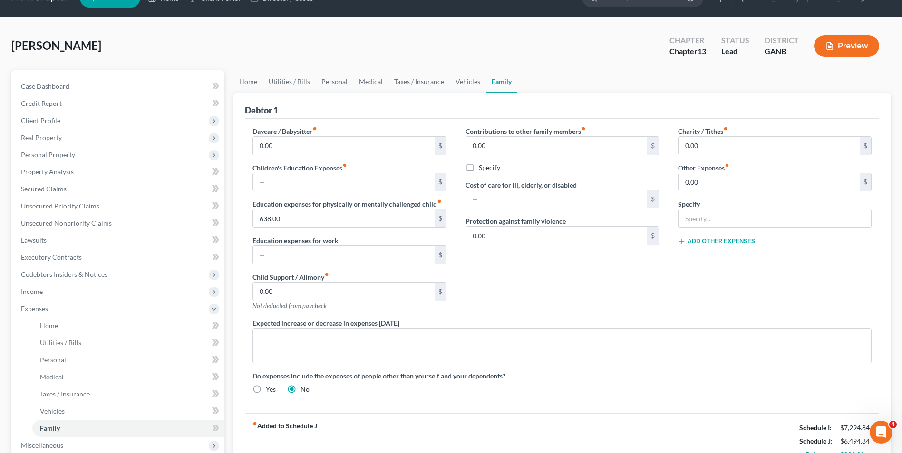
scroll to position [0, 0]
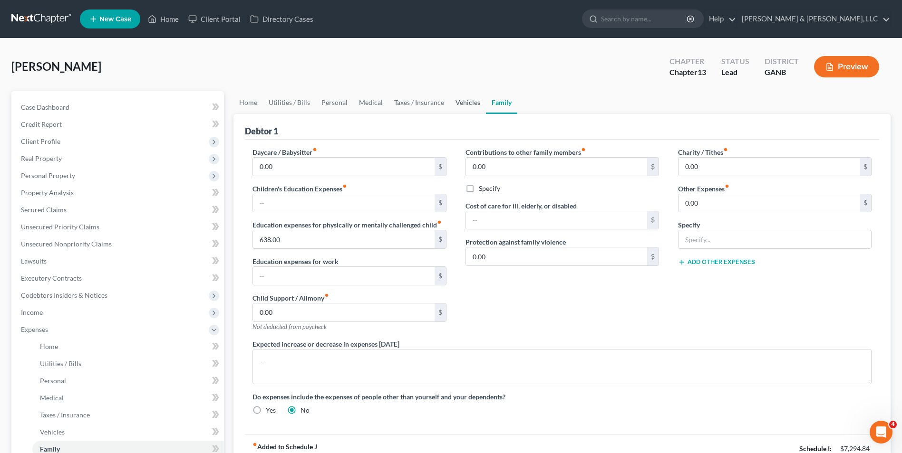
click at [466, 100] on link "Vehicles" at bounding box center [468, 102] width 36 height 23
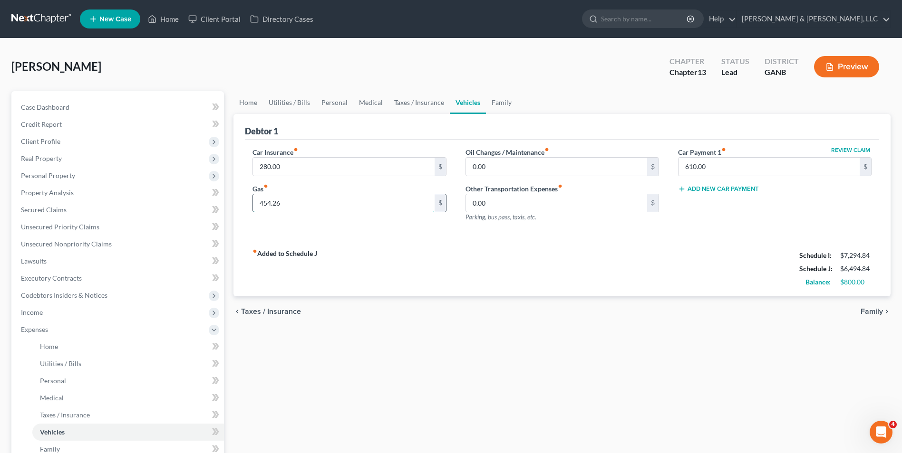
click at [261, 202] on input "454.26" at bounding box center [343, 203] width 181 height 18
click at [262, 203] on input "454.26" at bounding box center [343, 203] width 181 height 18
type input "654.26"
click at [376, 256] on div "fiber_manual_record Added to Schedule J Schedule I: $7,294.84 Schedule J: $6,69…" at bounding box center [562, 269] width 634 height 56
click at [408, 103] on link "Taxes / Insurance" at bounding box center [418, 102] width 61 height 23
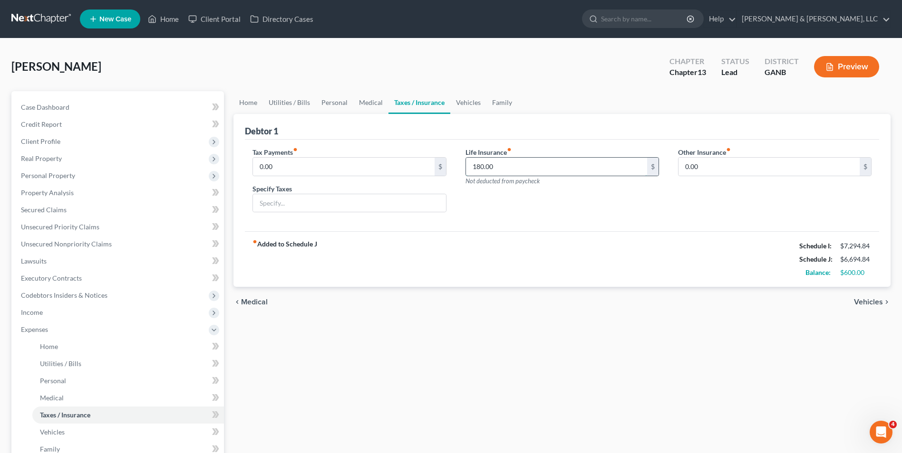
click at [470, 169] on input "180.00" at bounding box center [556, 167] width 181 height 18
type input "280.00"
click at [529, 247] on div "fiber_manual_record Added to Schedule J Schedule I: $7,294.84 Schedule J: $6,79…" at bounding box center [562, 259] width 634 height 56
click at [371, 103] on link "Medical" at bounding box center [370, 102] width 35 height 23
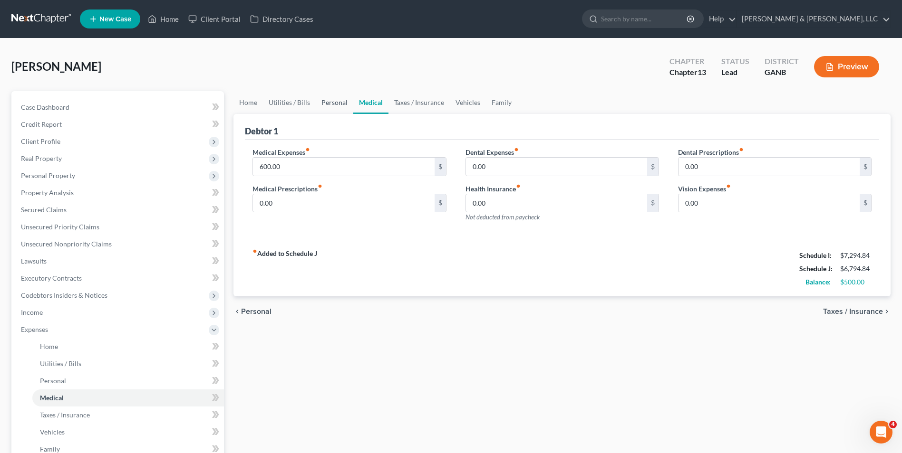
click at [339, 101] on link "Personal" at bounding box center [335, 102] width 38 height 23
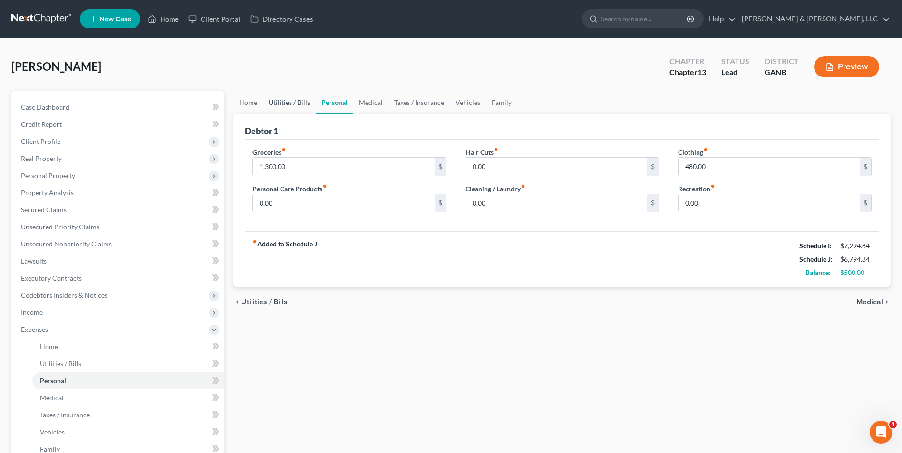
click at [303, 101] on link "Utilities / Bills" at bounding box center [289, 102] width 53 height 23
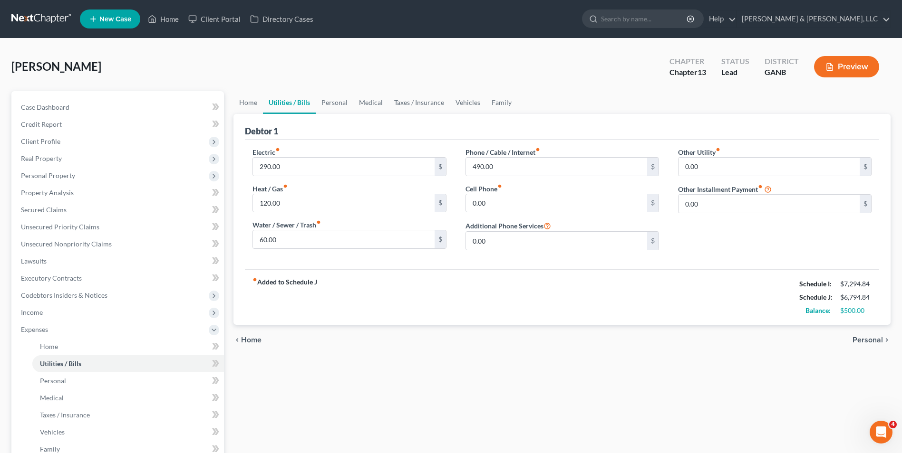
click at [520, 380] on div "Home Utilities / Bills Personal Medical Taxes / Insurance Vehicles Family Debto…" at bounding box center [562, 348] width 666 height 515
